Goal: Information Seeking & Learning: Learn about a topic

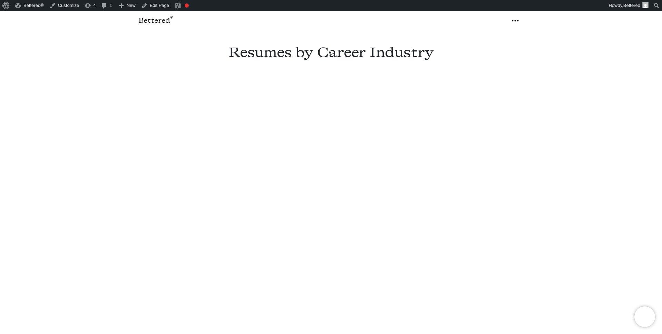
scroll to position [319, 0]
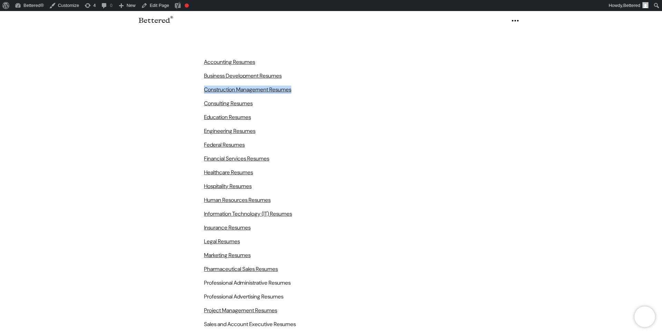
drag, startPoint x: 313, startPoint y: 70, endPoint x: 183, endPoint y: 70, distance: 130.8
click at [183, 70] on div "Accounting Resumes Business Development Resumes Construction Management Resumes…" at bounding box center [330, 175] width 393 height 276
copy link "Construction Management Resumes"
drag, startPoint x: 198, startPoint y: 84, endPoint x: 256, endPoint y: 82, distance: 57.6
click at [256, 82] on div "Accounting Resumes Business Development Resumes Construction Management Resumes…" at bounding box center [330, 175] width 393 height 276
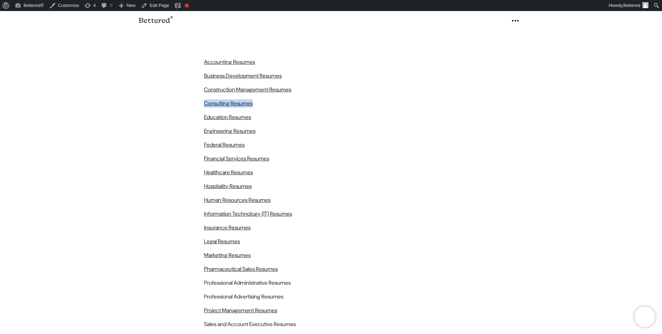
copy link "Consulting Resumes"
drag, startPoint x: 197, startPoint y: 98, endPoint x: 253, endPoint y: 98, distance: 56.6
click at [253, 98] on div "Accounting Resumes Business Development Resumes Construction Management Resumes…" at bounding box center [330, 175] width 393 height 276
copy link "Education Resumes"
drag, startPoint x: 197, startPoint y: 113, endPoint x: 261, endPoint y: 108, distance: 63.3
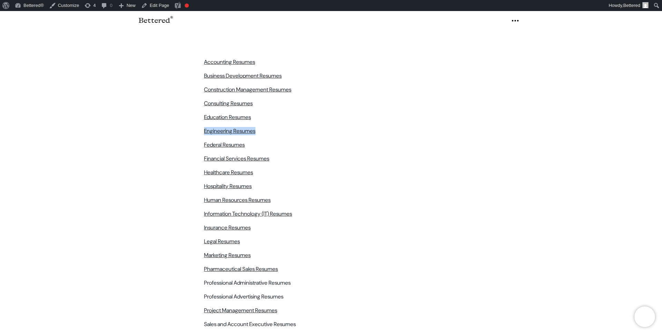
click at [261, 108] on div "Accounting Resumes Business Development Resumes Construction Management Resumes…" at bounding box center [330, 175] width 393 height 276
copy link "Engineering Resumes"
drag, startPoint x: 196, startPoint y: 125, endPoint x: 246, endPoint y: 125, distance: 50.0
click at [246, 125] on div "Accounting Resumes Business Development Resumes Construction Management Resumes…" at bounding box center [330, 175] width 393 height 276
copy link "Federal Resumes"
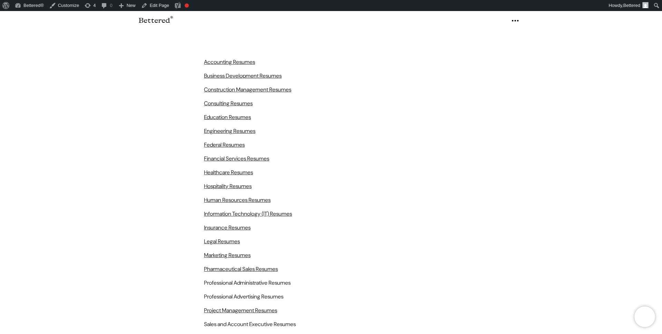
click at [199, 138] on div "Accounting Resumes Business Development Resumes Construction Management Resumes…" at bounding box center [330, 175] width 393 height 276
drag, startPoint x: 201, startPoint y: 138, endPoint x: 276, endPoint y: 136, distance: 75.6
click at [276, 136] on div "Accounting Resumes Business Development Resumes Construction Management Resumes…" at bounding box center [330, 175] width 393 height 276
copy link "Financial Services Resumes"
copy link "Healthcare Resumes"
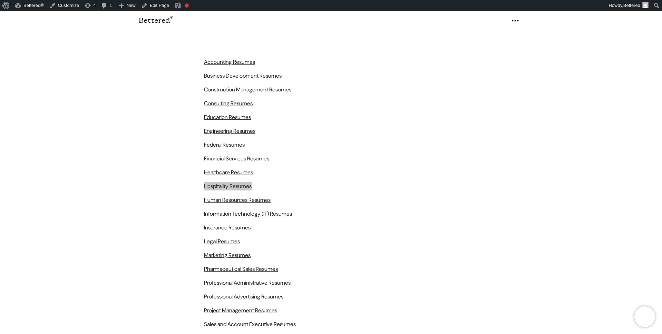
copy link "Hospitality Resumes"
copy link "Human Resources Resumes"
copy link "Information Technology (IT) Resumes"
drag, startPoint x: 256, startPoint y: 207, endPoint x: 204, endPoint y: 207, distance: 52.5
click at [204, 207] on p "Insurance Resumes" at bounding box center [331, 207] width 254 height 8
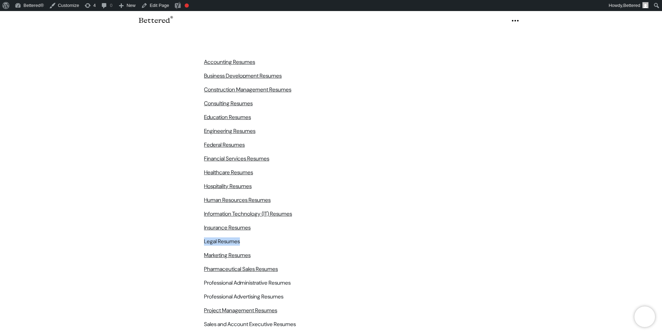
drag, startPoint x: 254, startPoint y: 222, endPoint x: 205, endPoint y: 223, distance: 49.7
click at [205, 223] on p "Legal Resumes" at bounding box center [331, 221] width 254 height 8
drag, startPoint x: 262, startPoint y: 235, endPoint x: 203, endPoint y: 236, distance: 59.0
click at [203, 236] on article "Accounting Resumes Business Development Resumes Construction Management Resumes…" at bounding box center [331, 175] width 262 height 276
drag, startPoint x: 287, startPoint y: 248, endPoint x: 205, endPoint y: 248, distance: 82.1
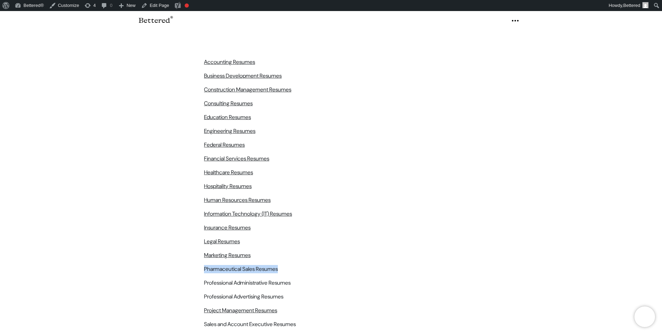
click at [205, 248] on p "Pharmaceutical Sales Resumes" at bounding box center [331, 248] width 254 height 8
drag, startPoint x: 310, startPoint y: 264, endPoint x: 201, endPoint y: 261, distance: 109.4
click at [201, 261] on article "Accounting Resumes Business Development Resumes Construction Management Resumes…" at bounding box center [331, 175] width 262 height 276
click at [197, 263] on div "Accounting Resumes Business Development Resumes Construction Management Resumes…" at bounding box center [330, 175] width 393 height 276
drag, startPoint x: 202, startPoint y: 262, endPoint x: 302, endPoint y: 265, distance: 99.8
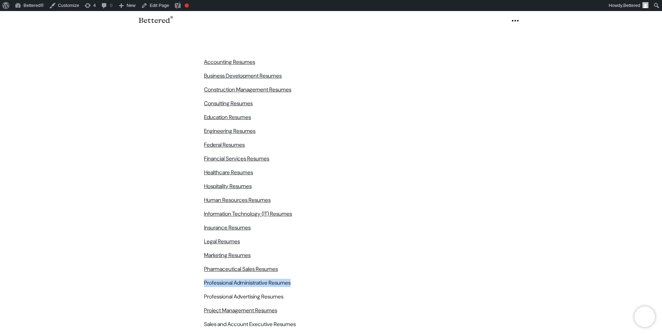
click at [302, 265] on article "Accounting Resumes Business Development Resumes Construction Management Resumes…" at bounding box center [331, 175] width 262 height 276
click at [173, 250] on div "Accounting Resumes Business Development Resumes Construction Management Resumes…" at bounding box center [330, 175] width 393 height 276
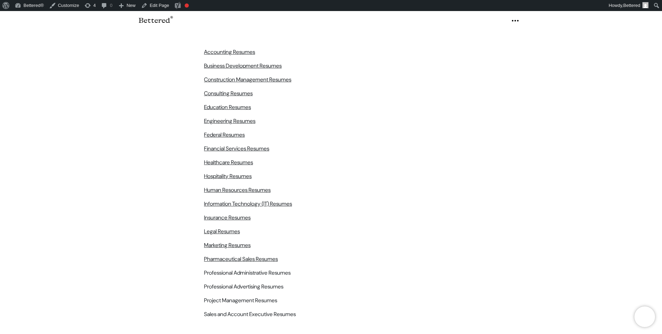
scroll to position [336, 0]
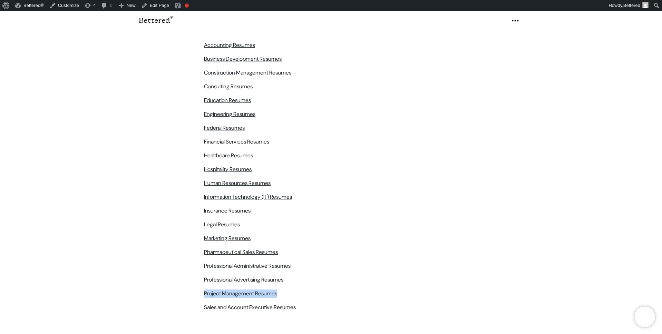
drag, startPoint x: 289, startPoint y: 273, endPoint x: 205, endPoint y: 272, distance: 84.6
click at [205, 272] on p "Project Management Resumes" at bounding box center [331, 273] width 254 height 8
